Goal: Transaction & Acquisition: Purchase product/service

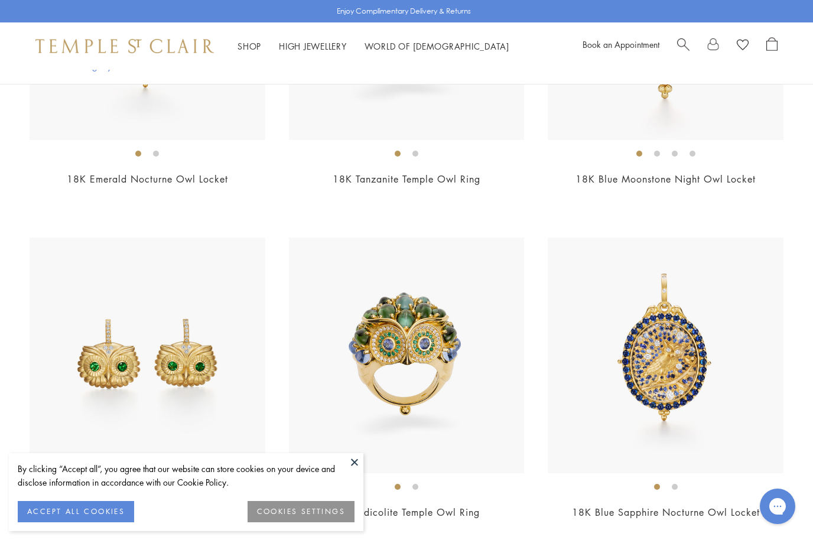
scroll to position [453, 0]
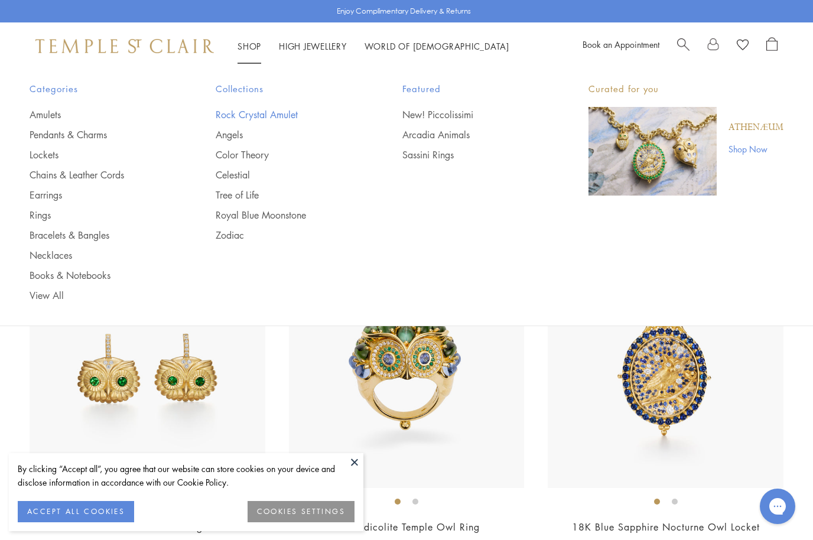
click at [279, 119] on link "Rock Crystal Amulet" at bounding box center [285, 114] width 139 height 13
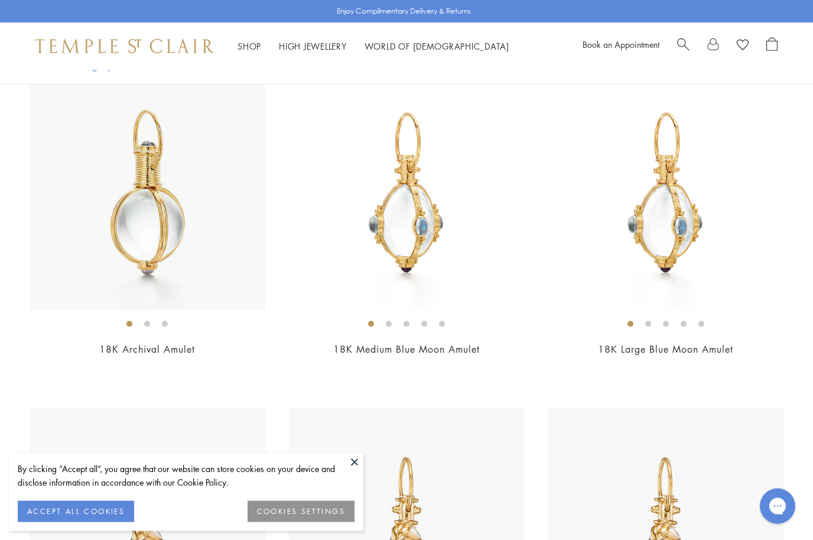
click at [135, 245] on img at bounding box center [148, 193] width 236 height 236
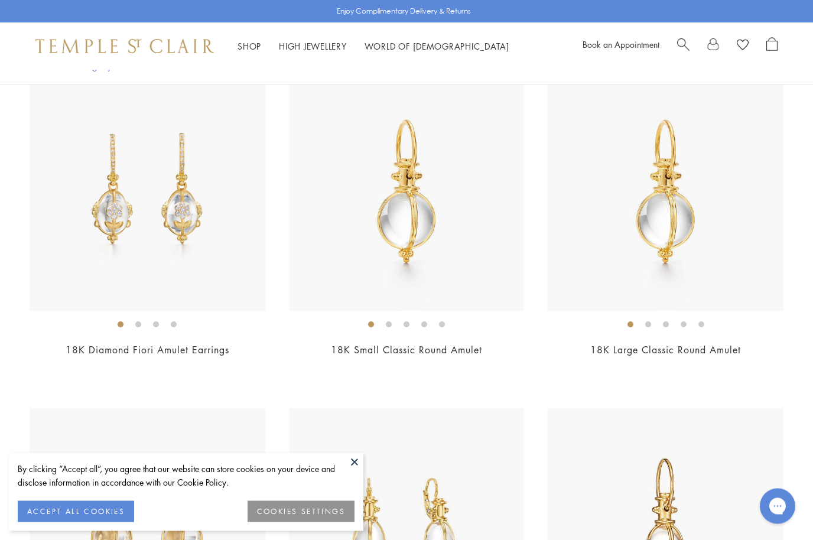
scroll to position [1472, 0]
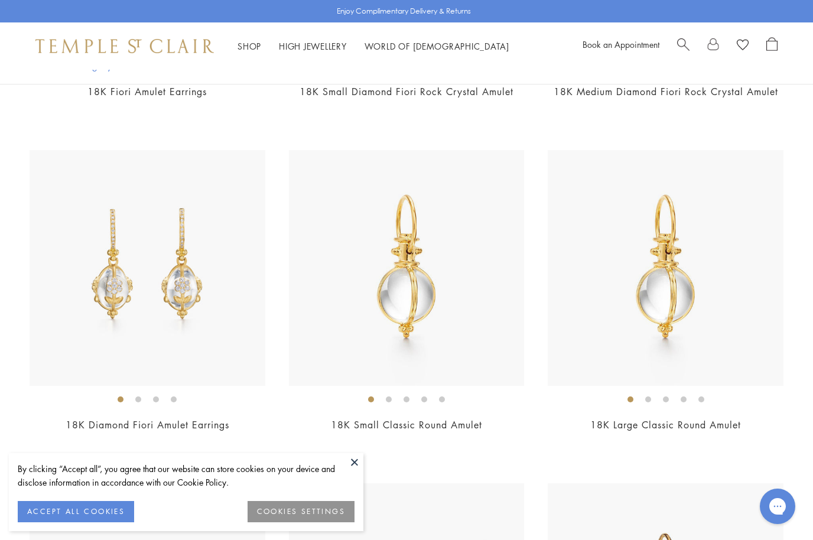
scroll to position [1391, 0]
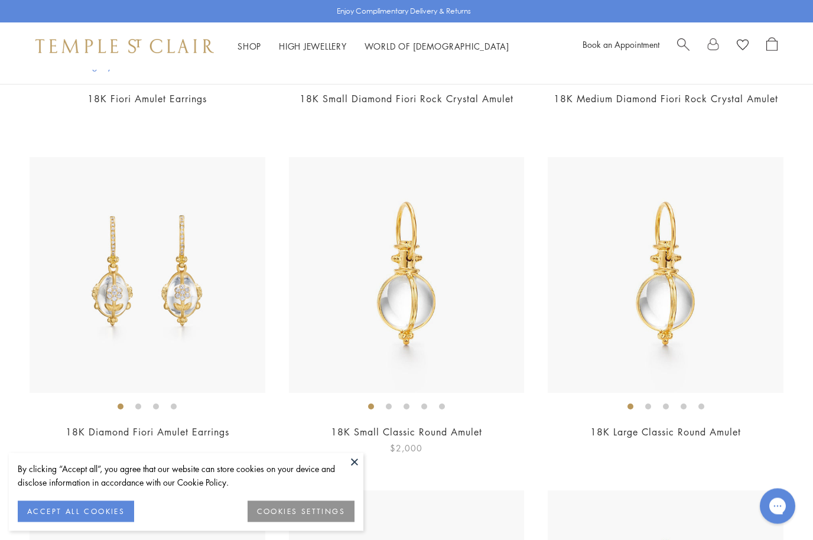
click at [354, 339] on img at bounding box center [407, 276] width 236 height 236
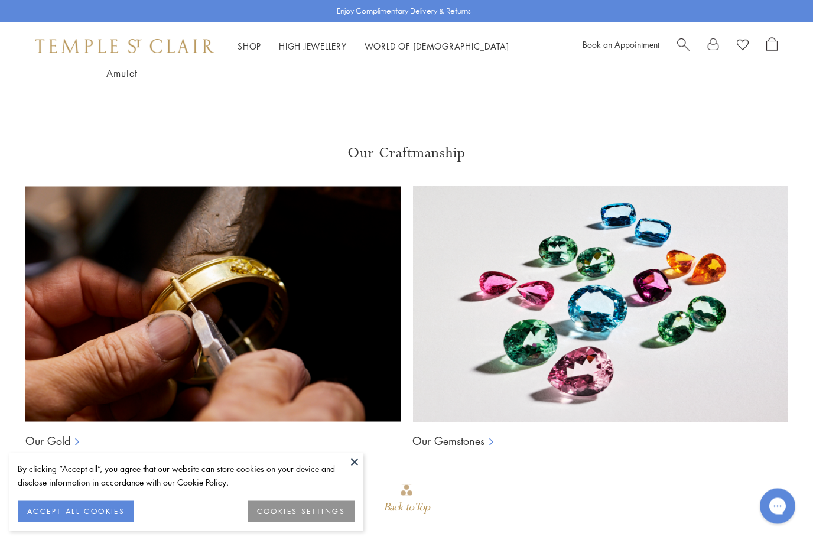
scroll to position [684, 0]
